Goal: Entertainment & Leisure: Consume media (video, audio)

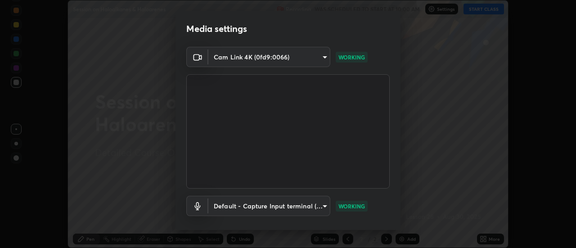
scroll to position [47, 0]
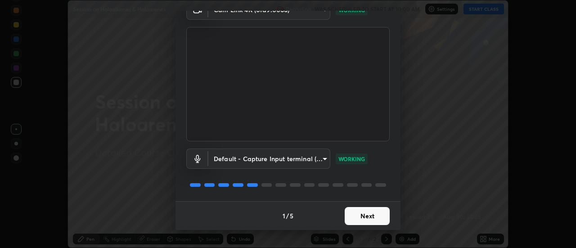
click at [373, 218] on button "Next" at bounding box center [367, 216] width 45 height 18
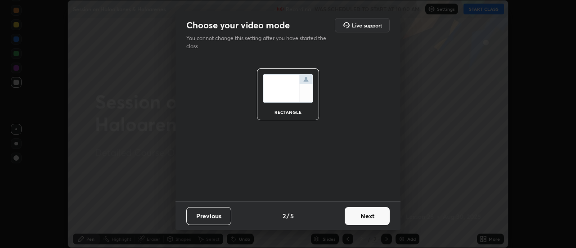
scroll to position [0, 0]
click at [372, 217] on button "Next" at bounding box center [367, 216] width 45 height 18
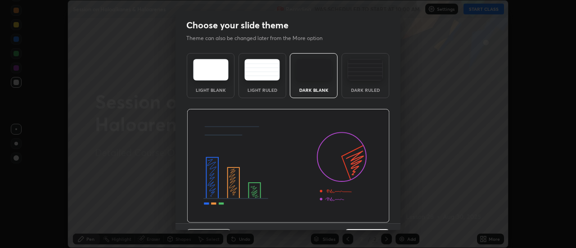
click at [373, 218] on img at bounding box center [288, 166] width 203 height 114
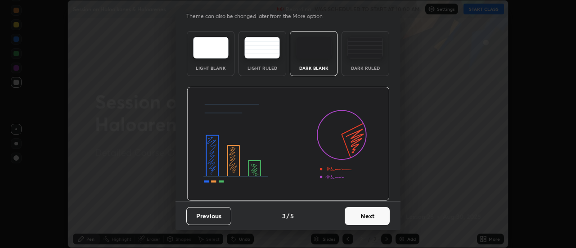
click at [370, 215] on button "Next" at bounding box center [367, 216] width 45 height 18
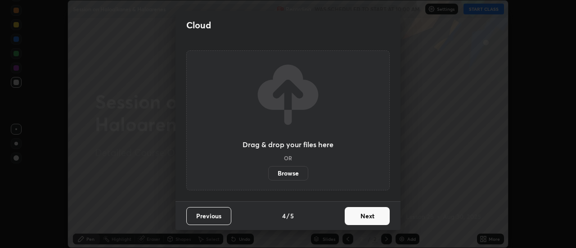
scroll to position [0, 0]
click at [368, 216] on button "Next" at bounding box center [367, 216] width 45 height 18
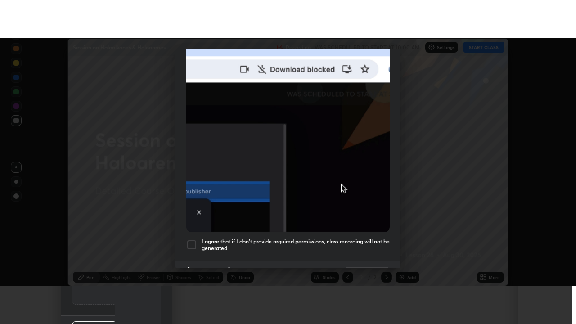
scroll to position [231, 0]
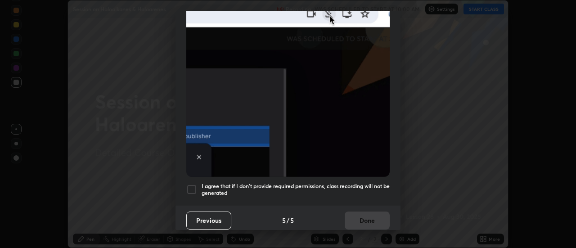
click at [357, 186] on h5 "I agree that if I don't provide required permissions, class recording will not …" at bounding box center [296, 190] width 188 height 14
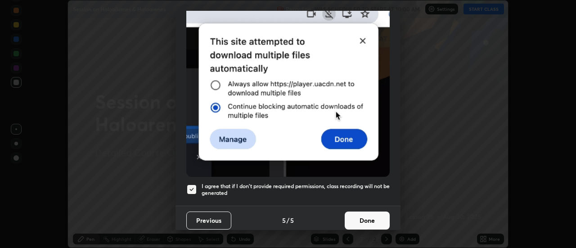
click at [361, 218] on button "Done" at bounding box center [367, 221] width 45 height 18
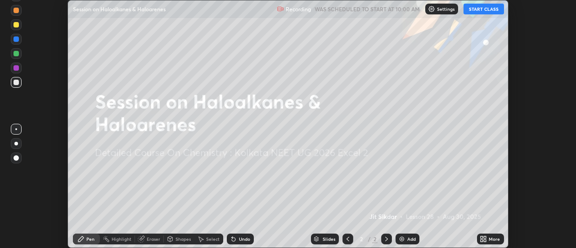
click at [487, 13] on button "START CLASS" at bounding box center [484, 9] width 41 height 11
click at [482, 237] on icon at bounding box center [482, 237] width 2 height 2
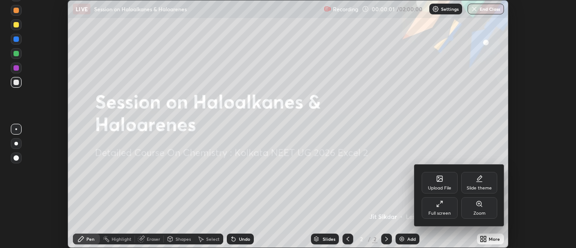
click at [449, 208] on div "Full screen" at bounding box center [440, 208] width 36 height 22
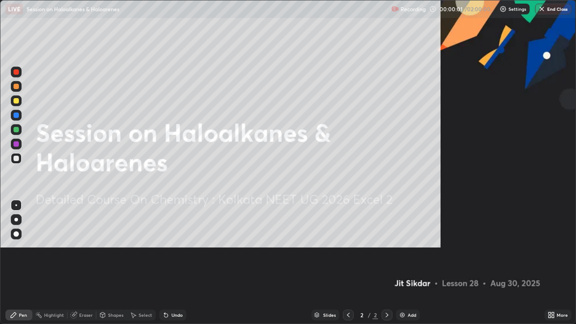
scroll to position [324, 576]
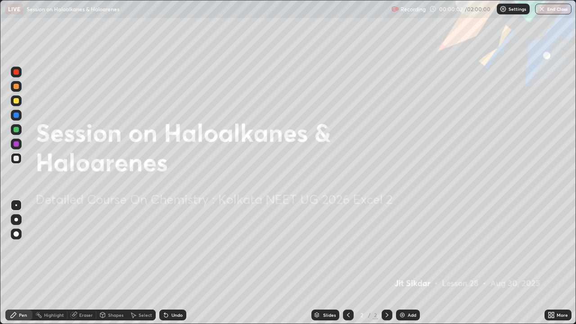
click at [408, 248] on div "Add" at bounding box center [412, 315] width 9 height 5
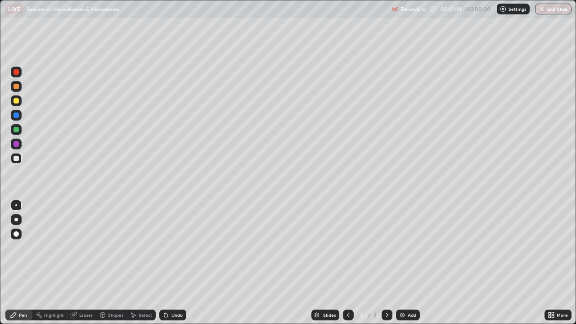
click at [20, 99] on div at bounding box center [16, 100] width 11 height 11
click at [15, 160] on div at bounding box center [16, 158] width 5 height 5
click at [19, 158] on div at bounding box center [16, 158] width 11 height 11
click at [175, 248] on div "Undo" at bounding box center [171, 315] width 31 height 18
click at [178, 248] on div "Undo" at bounding box center [171, 315] width 31 height 18
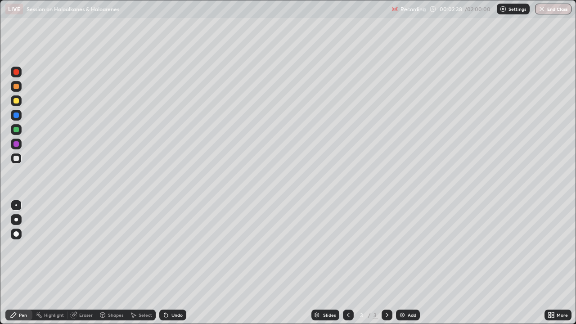
click at [177, 248] on div "Undo" at bounding box center [176, 315] width 11 height 5
click at [176, 248] on div "Undo" at bounding box center [172, 315] width 27 height 11
click at [179, 248] on div "Undo" at bounding box center [176, 315] width 11 height 5
click at [86, 248] on div "Eraser" at bounding box center [86, 315] width 14 height 5
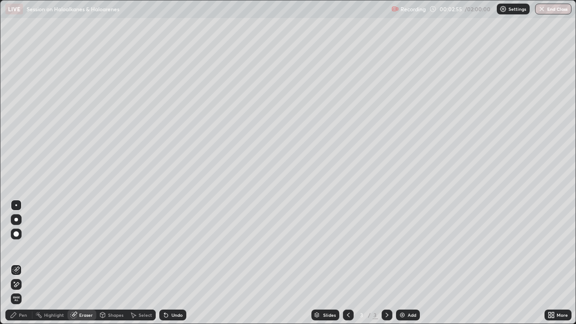
click at [27, 248] on div "Pen" at bounding box center [18, 315] width 27 height 11
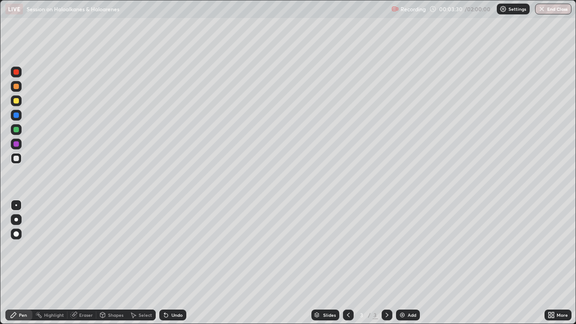
click at [13, 103] on div at bounding box center [16, 100] width 11 height 11
click at [17, 160] on div at bounding box center [16, 158] width 5 height 5
click at [11, 102] on div at bounding box center [16, 100] width 11 height 11
click at [14, 159] on div at bounding box center [16, 158] width 5 height 5
click at [177, 248] on div "Undo" at bounding box center [176, 315] width 11 height 5
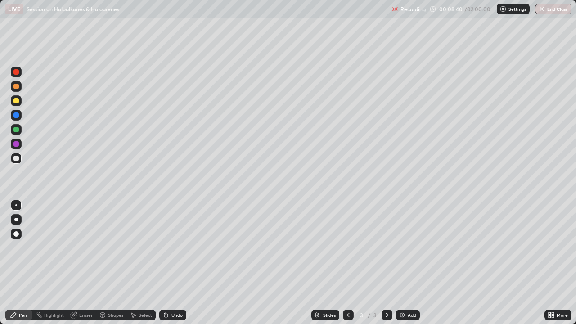
click at [410, 248] on div "Add" at bounding box center [408, 315] width 24 height 11
click at [18, 100] on div at bounding box center [16, 100] width 5 height 5
click at [18, 158] on div at bounding box center [16, 158] width 5 height 5
click at [17, 101] on div at bounding box center [16, 100] width 5 height 5
click at [16, 159] on div at bounding box center [16, 158] width 5 height 5
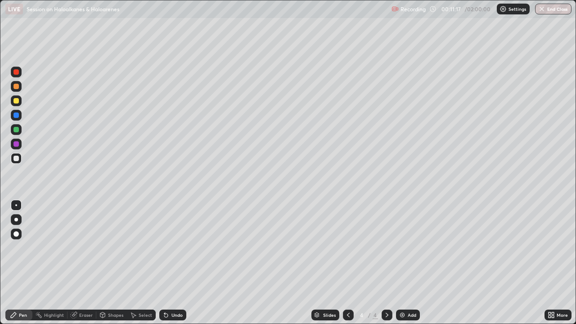
click at [172, 248] on div "Undo" at bounding box center [176, 315] width 11 height 5
click at [16, 100] on div at bounding box center [16, 100] width 5 height 5
click at [18, 158] on div at bounding box center [16, 158] width 5 height 5
click at [174, 248] on div "Undo" at bounding box center [172, 315] width 27 height 11
click at [176, 248] on div "Undo" at bounding box center [176, 315] width 11 height 5
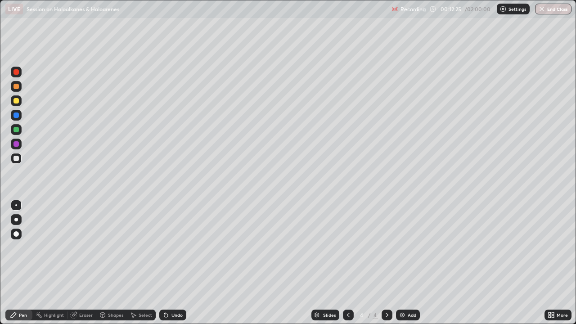
click at [179, 248] on div "Undo" at bounding box center [176, 315] width 11 height 5
click at [403, 248] on img at bounding box center [402, 314] width 7 height 7
click at [14, 97] on div at bounding box center [16, 100] width 11 height 11
click at [16, 128] on div at bounding box center [16, 129] width 5 height 5
click at [18, 157] on div at bounding box center [16, 158] width 5 height 5
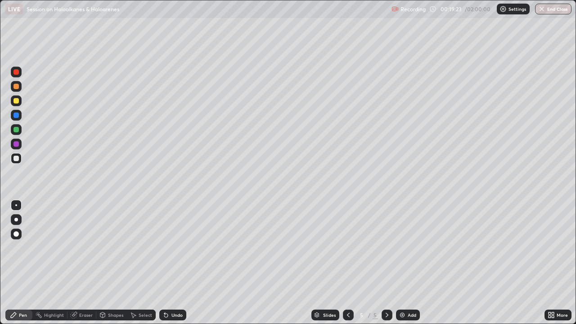
click at [81, 248] on div "Eraser" at bounding box center [86, 315] width 14 height 5
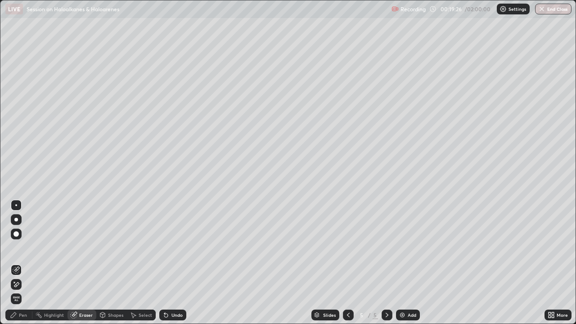
click at [20, 248] on div "Pen" at bounding box center [23, 315] width 8 height 5
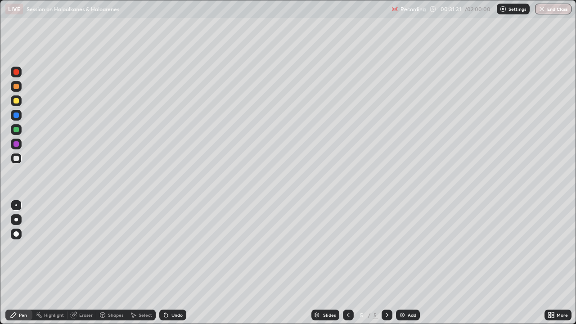
click at [512, 11] on p "Settings" at bounding box center [518, 9] width 18 height 5
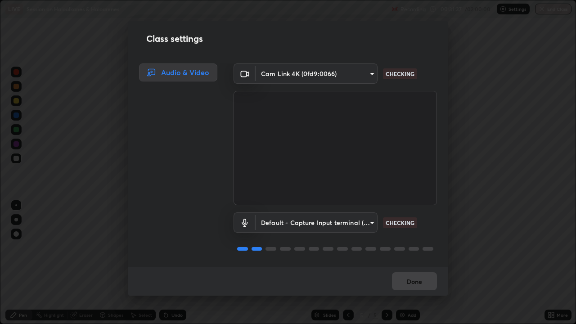
scroll to position [1, 0]
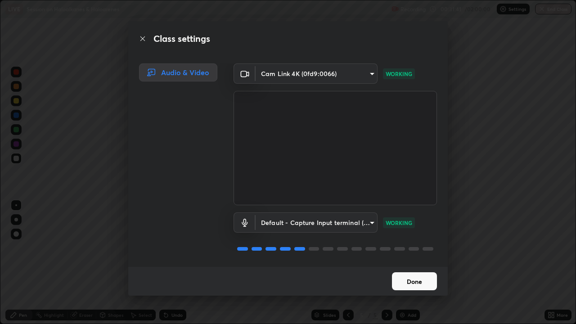
click at [414, 248] on button "Done" at bounding box center [414, 281] width 45 height 18
